Goal: Contribute content: Add original content to the website for others to see

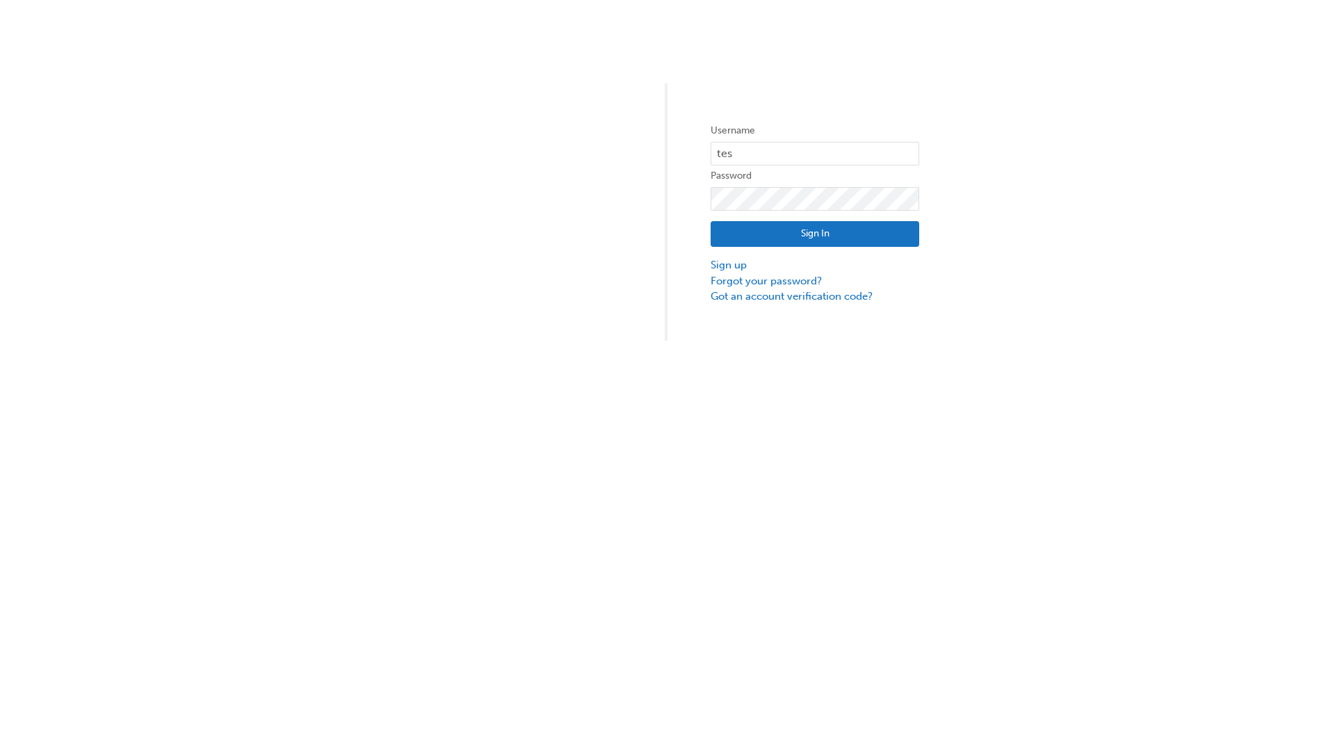
type input "test.e2e.user31"
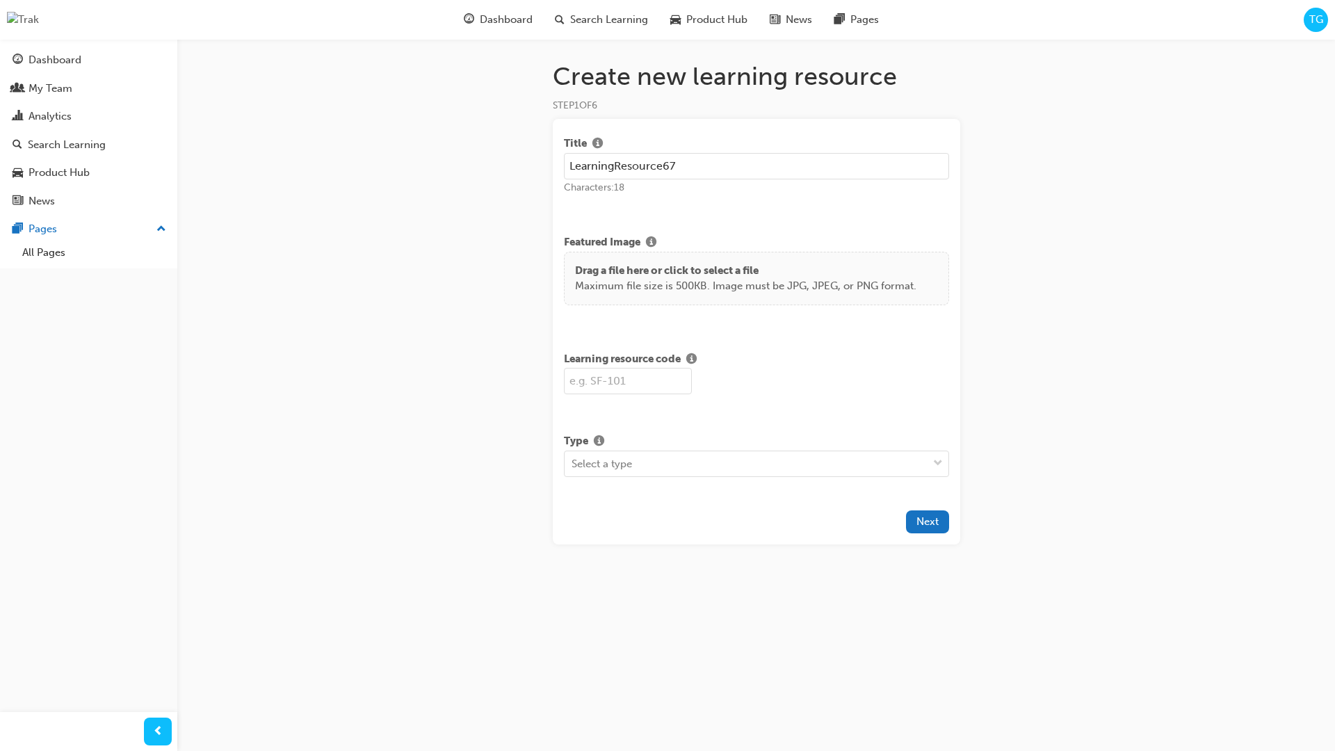
type input "LearningResource67"
type input "LR67"
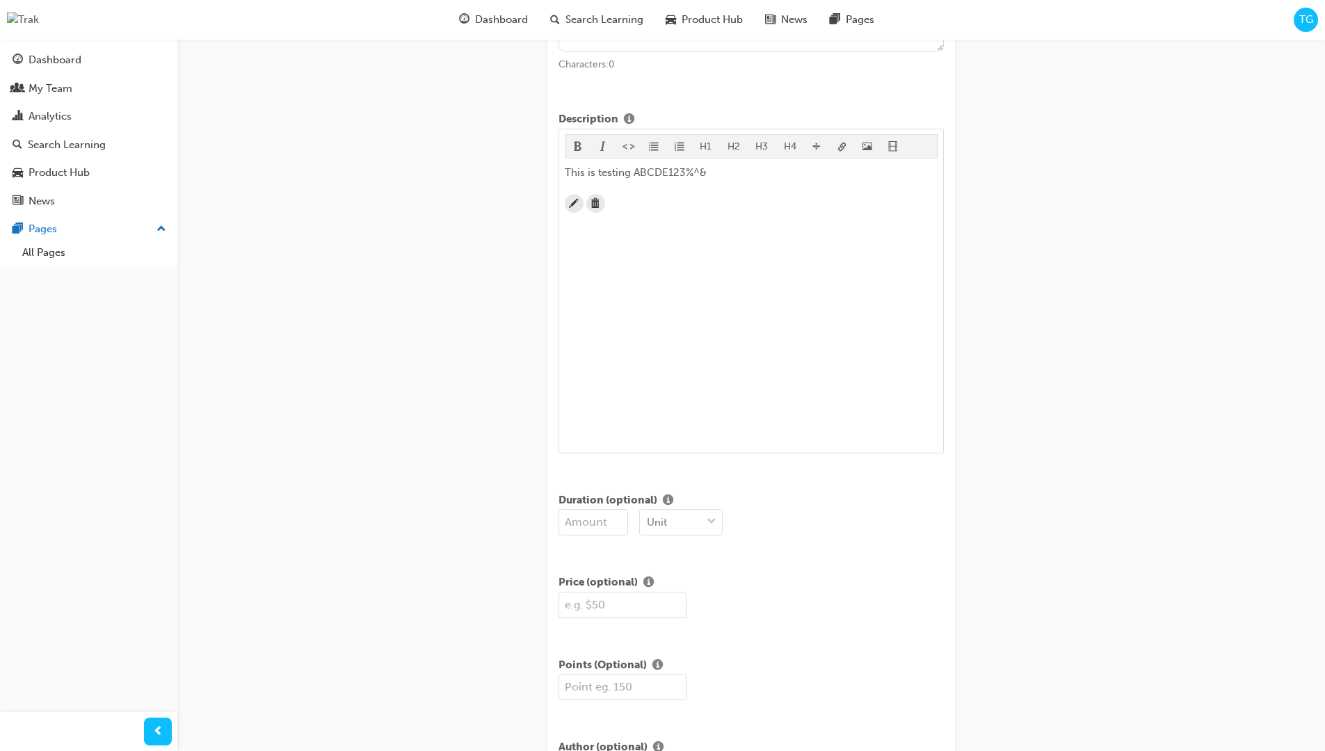
scroll to position [337, 0]
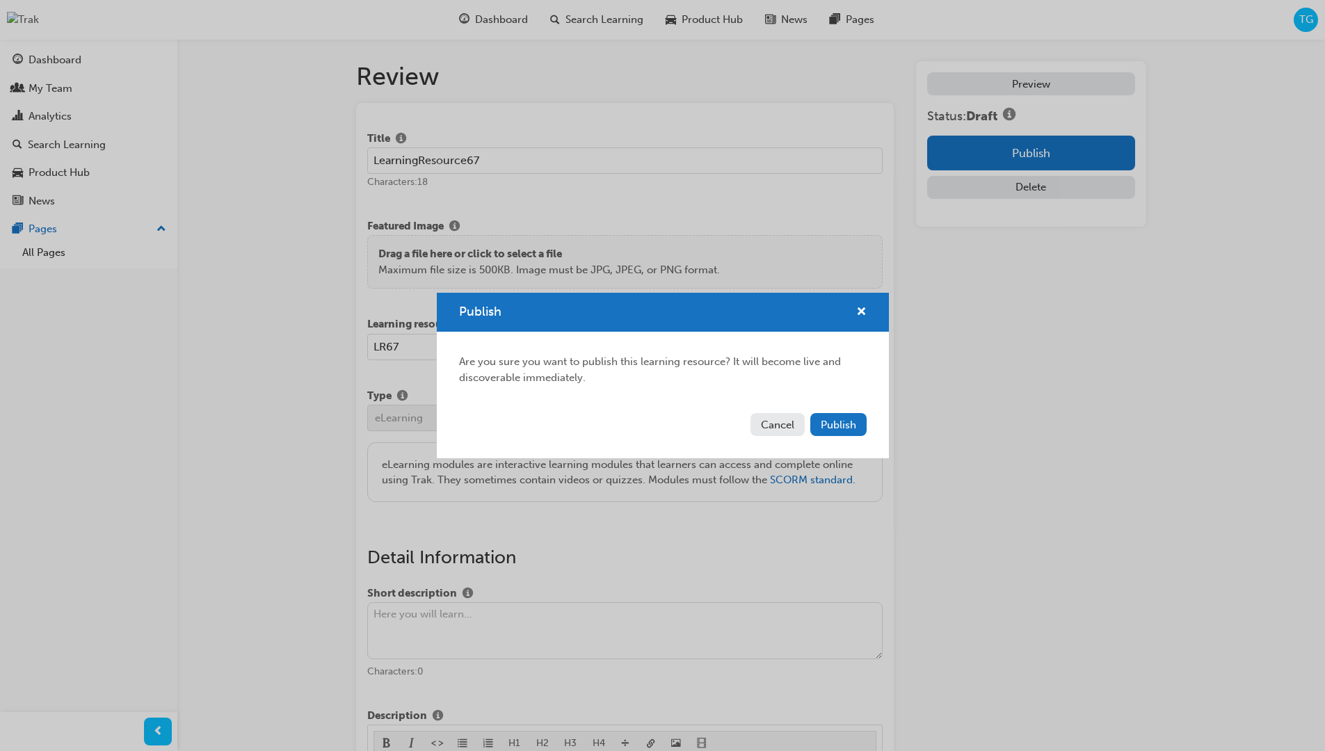
scroll to position [266, 0]
